Goal: Information Seeking & Learning: Understand process/instructions

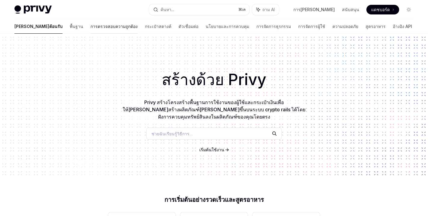
click at [91, 24] on font "การตรวจสอบความถูกต้อง" at bounding box center [114, 26] width 47 height 5
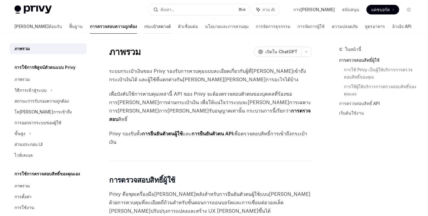
click at [144, 25] on font "กระเป๋าสตางค์" at bounding box center [157, 26] width 26 height 5
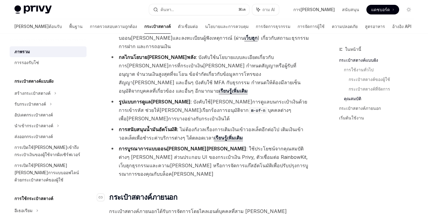
scroll to position [1000, 0]
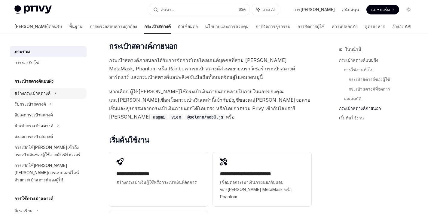
click at [42, 93] on font "สร้างกระเป๋าสตางค์" at bounding box center [32, 93] width 36 height 5
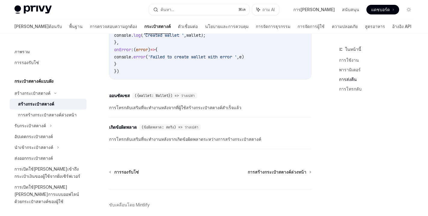
scroll to position [495, 0]
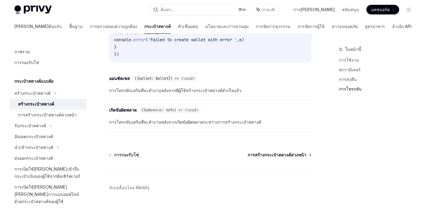
click at [310, 154] on icon at bounding box center [310, 155] width 1 height 2
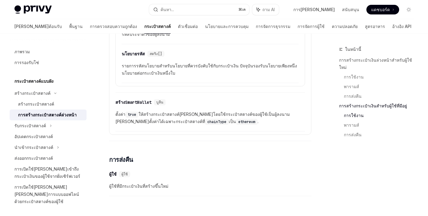
scroll to position [1172, 0]
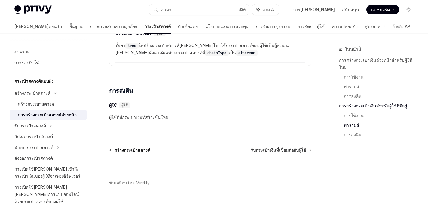
click at [133, 147] on font "สร้างกระเป๋าสตางค์" at bounding box center [132, 149] width 36 height 5
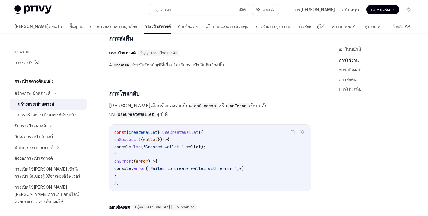
scroll to position [495, 0]
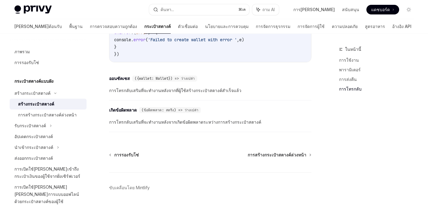
click at [147, 119] on font "การโทรกลับเสริมที่จะทำงานหลังจากเกิดข้อผิดพลาดระหว่างการสร้างกระเป๋าสตางค์" at bounding box center [185, 121] width 152 height 5
click at [133, 185] on font "ขับเคลื่อนโดย Mintlify" at bounding box center [129, 187] width 41 height 5
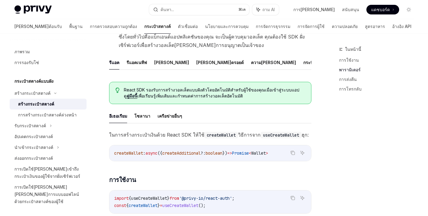
scroll to position [0, 0]
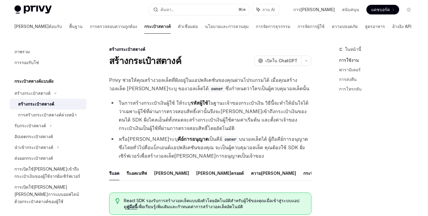
click at [383, 10] on font "แดชบอร์ด" at bounding box center [381, 9] width 19 height 5
click at [283, 61] on font "เปิดใน ChatGPT" at bounding box center [282, 60] width 32 height 5
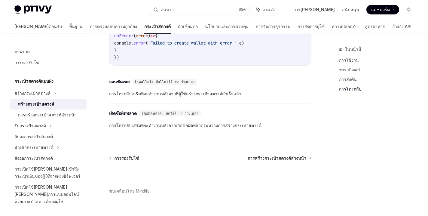
scroll to position [491, 0]
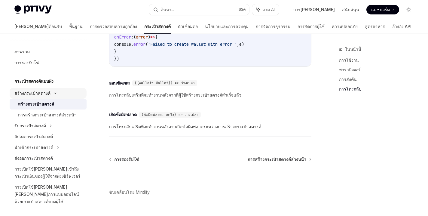
click at [51, 90] on div "สร้างกระเป๋าสตางค์" at bounding box center [48, 93] width 77 height 11
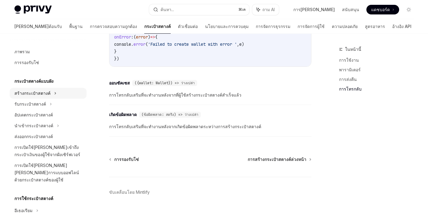
click at [51, 93] on div "สร้างกระเป๋าสตางค์" at bounding box center [48, 93] width 77 height 11
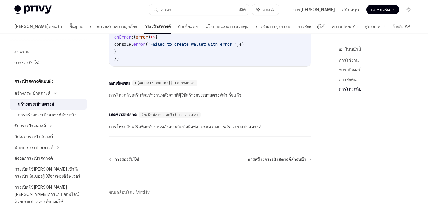
click at [56, 102] on div "สร้างกระเป๋าสตางค์" at bounding box center [50, 103] width 65 height 7
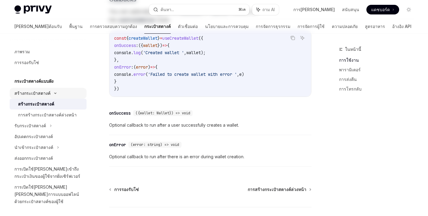
scroll to position [0, 0]
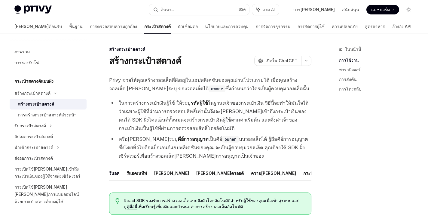
click at [131, 168] on button "รีแอคเนทีฟ" at bounding box center [137, 173] width 20 height 14
click at [251, 173] on font "ความ[PERSON_NAME]" at bounding box center [273, 173] width 45 height 5
type textarea "*"
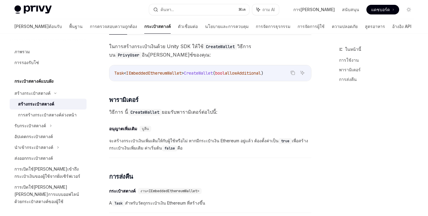
scroll to position [257, 0]
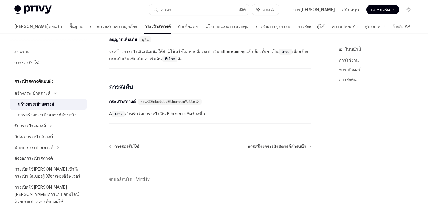
click at [352, 52] on span "ในหน้านี้" at bounding box center [353, 49] width 16 height 7
click at [345, 50] on font "ในหน้านี้" at bounding box center [353, 49] width 16 height 5
click at [345, 60] on font "การใช้งาน" at bounding box center [349, 59] width 20 height 5
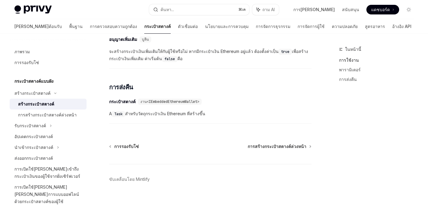
click at [348, 59] on font "การใช้งาน" at bounding box center [349, 59] width 20 height 5
click at [350, 69] on font "พารามิเตอร์" at bounding box center [350, 69] width 22 height 5
click at [350, 62] on font "การใช้งาน" at bounding box center [349, 59] width 20 height 5
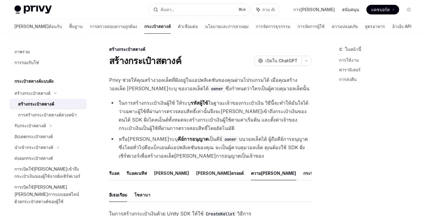
click at [356, 10] on font "สนับสนุน" at bounding box center [350, 9] width 17 height 5
click at [384, 9] on font "แดชบอร์ด" at bounding box center [381, 9] width 19 height 5
click at [326, 10] on font "การ[PERSON_NAME]" at bounding box center [315, 9] width 42 height 5
